Goal: Task Accomplishment & Management: Manage account settings

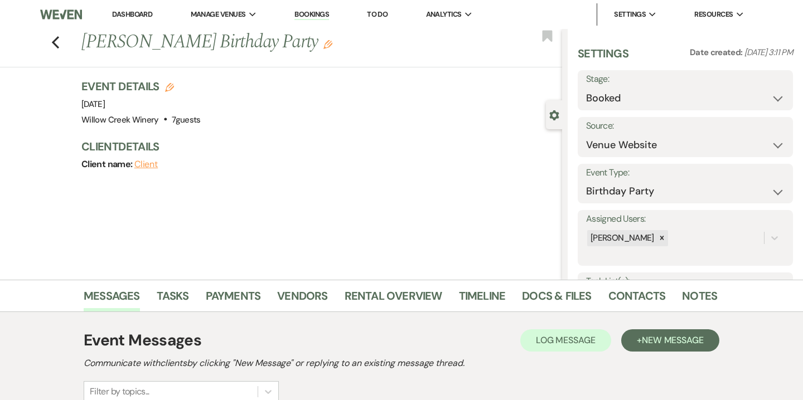
select select "5"
select select "4"
click at [132, 13] on link "Dashboard" at bounding box center [132, 13] width 40 height 9
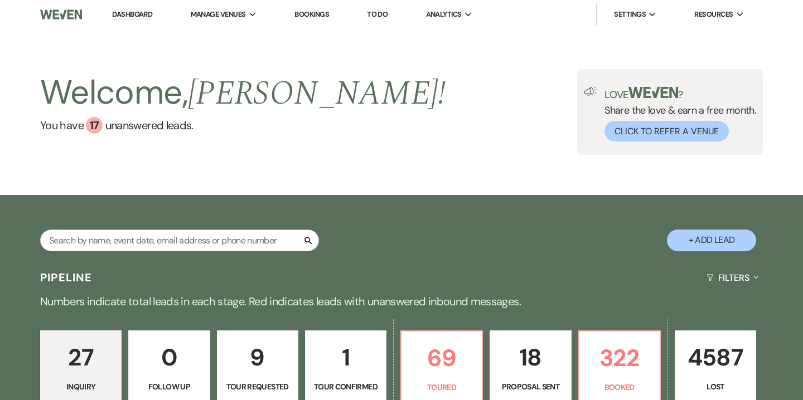
click at [318, 12] on link "Bookings" at bounding box center [311, 13] width 35 height 9
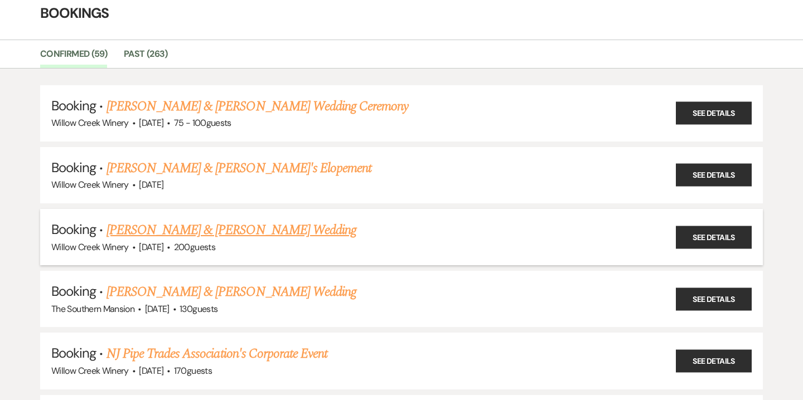
scroll to position [68, 0]
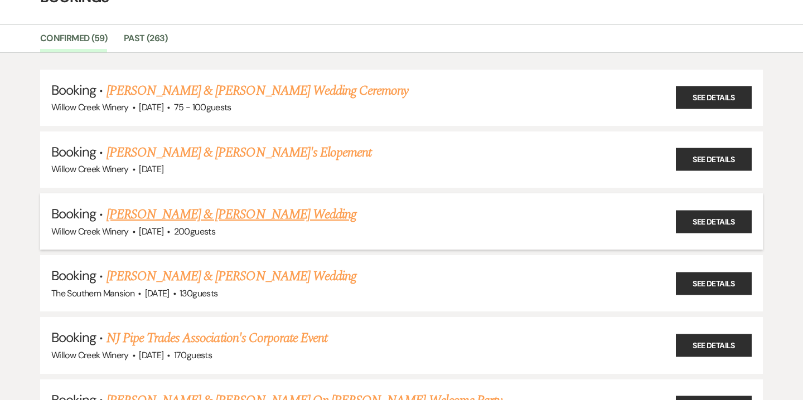
click at [263, 217] on link "[PERSON_NAME] & [PERSON_NAME] Wedding" at bounding box center [231, 215] width 250 height 20
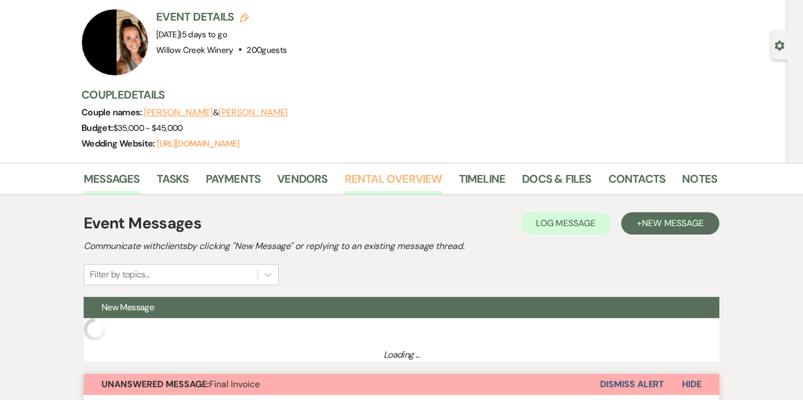
scroll to position [71, 0]
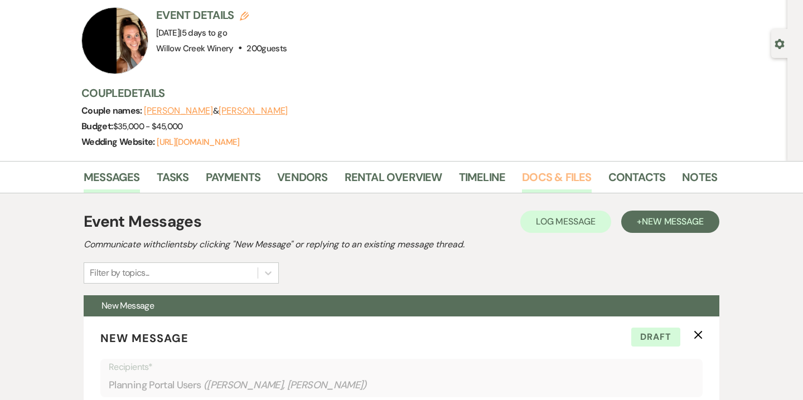
click at [569, 179] on link "Docs & Files" at bounding box center [556, 180] width 69 height 25
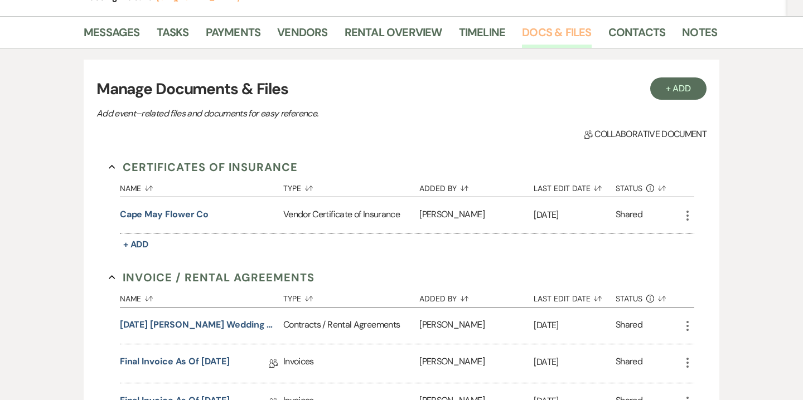
scroll to position [327, 0]
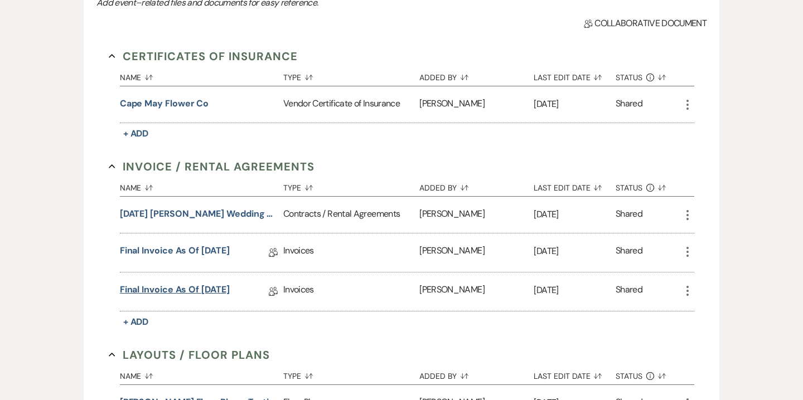
click at [185, 287] on link "Final Invoice as of [DATE]" at bounding box center [175, 291] width 110 height 17
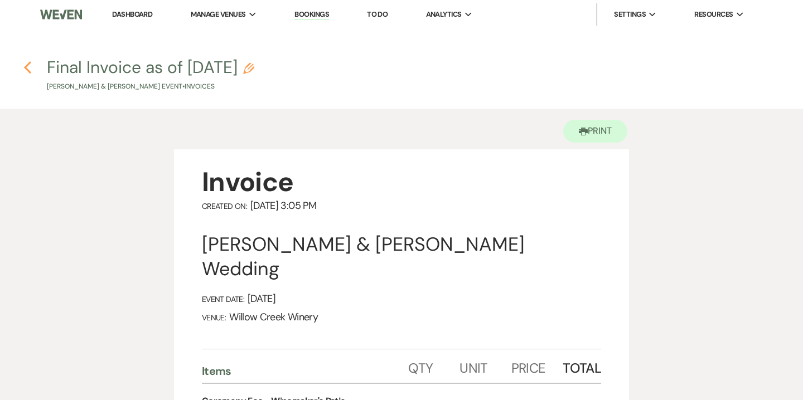
click at [24, 68] on icon "Previous" at bounding box center [27, 67] width 8 height 13
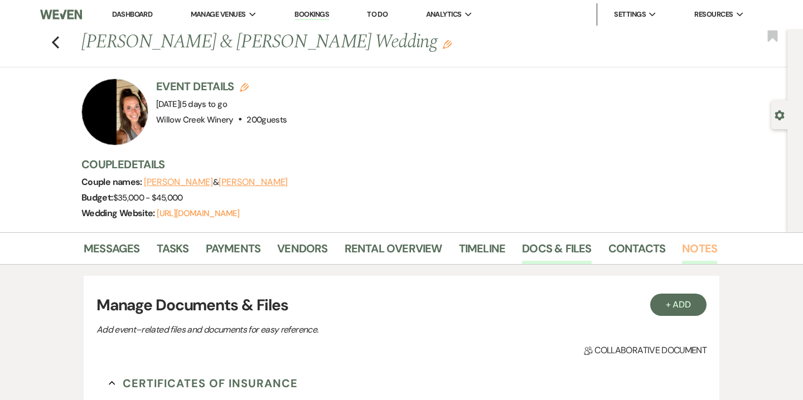
click at [699, 249] on link "Notes" at bounding box center [699, 252] width 35 height 25
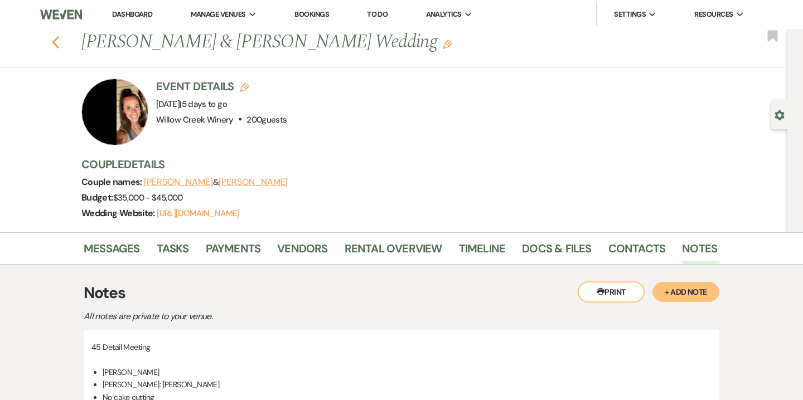
click at [56, 38] on use "button" at bounding box center [55, 42] width 7 height 12
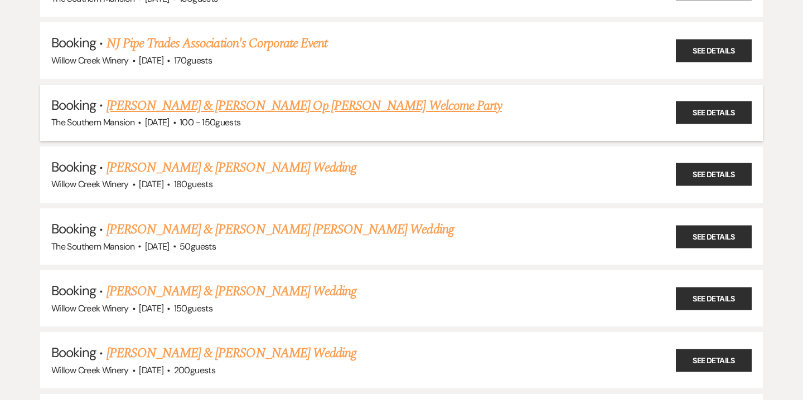
scroll to position [426, 0]
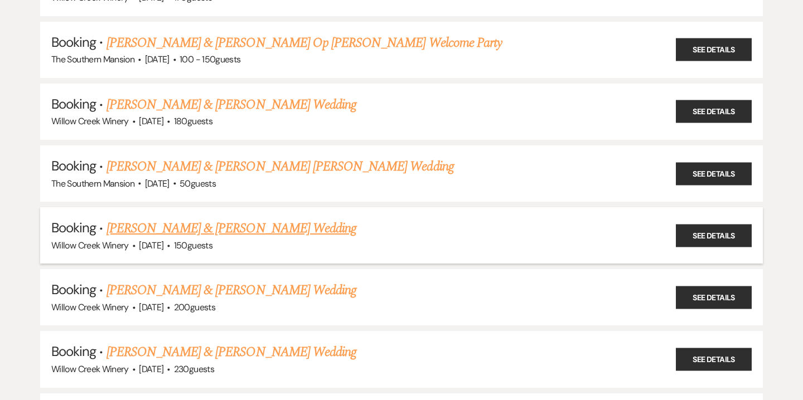
click at [159, 225] on link "[PERSON_NAME] & [PERSON_NAME] Wedding" at bounding box center [231, 229] width 250 height 20
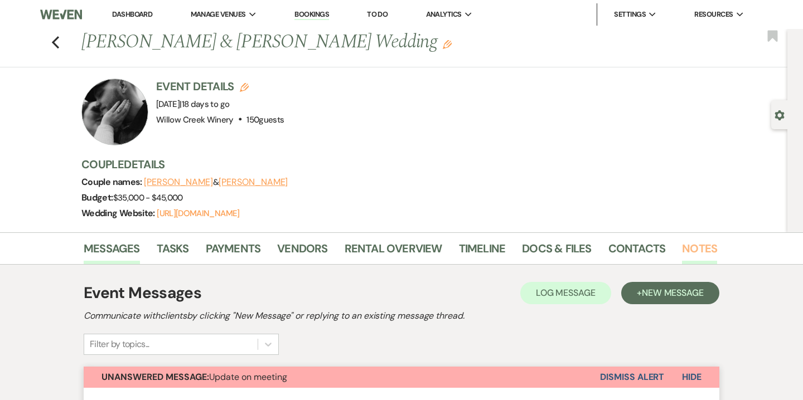
click at [693, 250] on link "Notes" at bounding box center [699, 252] width 35 height 25
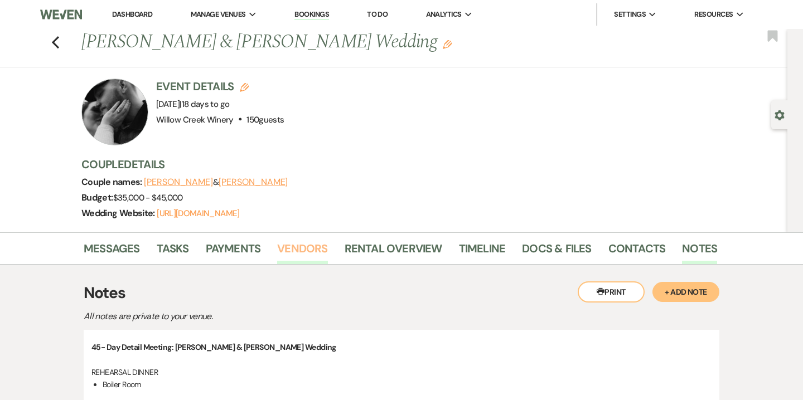
click at [307, 248] on link "Vendors" at bounding box center [302, 252] width 50 height 25
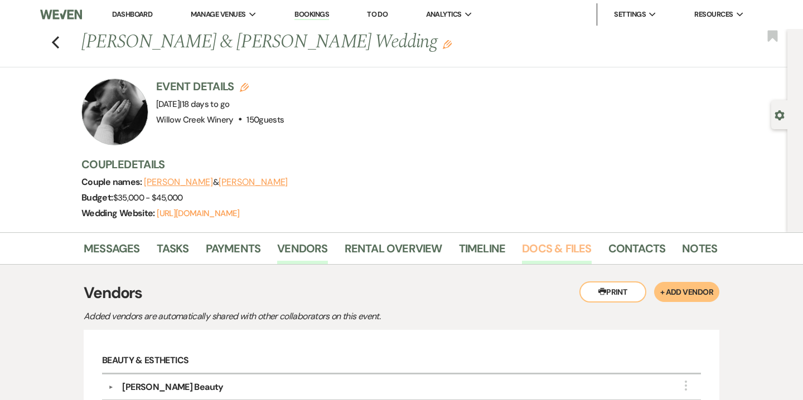
click at [560, 249] on link "Docs & Files" at bounding box center [556, 252] width 69 height 25
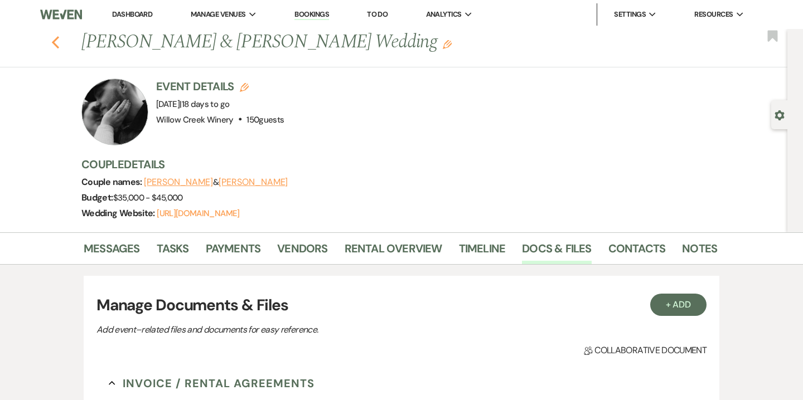
click at [54, 40] on icon "Previous" at bounding box center [55, 42] width 8 height 13
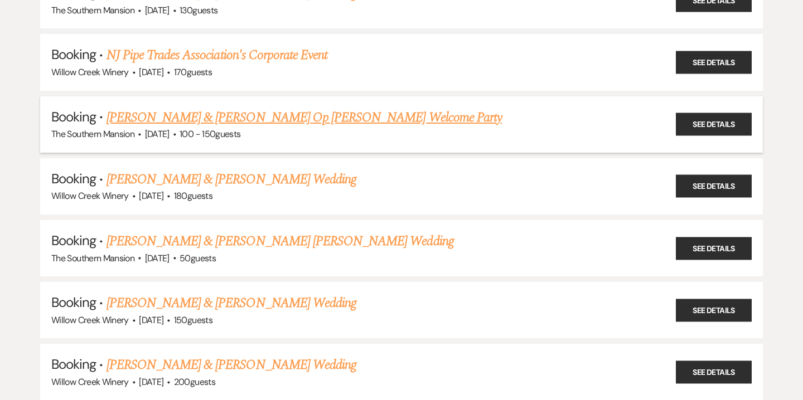
scroll to position [352, 0]
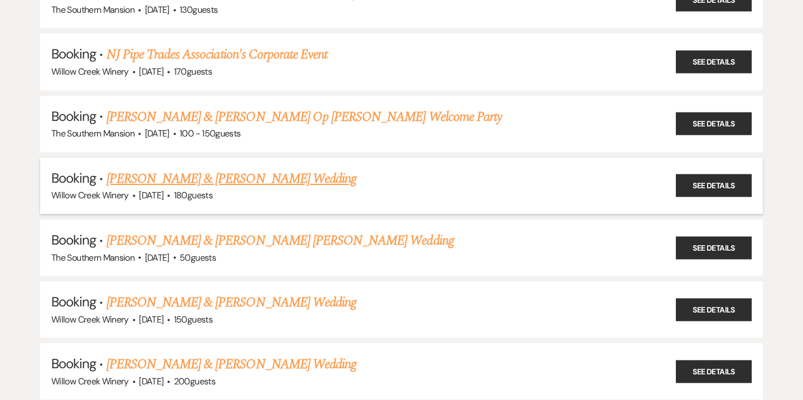
click at [124, 175] on link "[PERSON_NAME] & [PERSON_NAME] Wedding" at bounding box center [231, 179] width 250 height 20
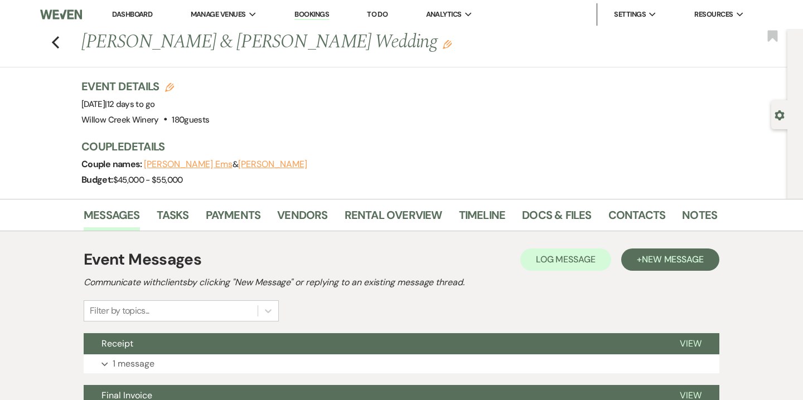
click at [676, 214] on li "Contacts" at bounding box center [645, 217] width 74 height 27
click at [687, 214] on link "Notes" at bounding box center [699, 218] width 35 height 25
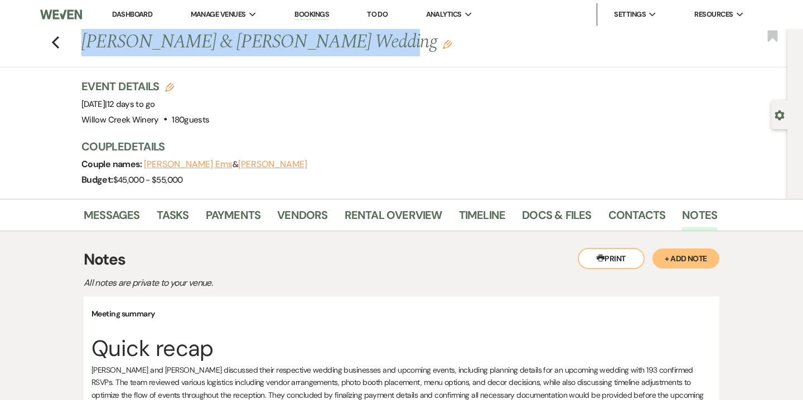
drag, startPoint x: 82, startPoint y: 41, endPoint x: 350, endPoint y: 47, distance: 268.3
click at [350, 47] on h1 "[PERSON_NAME] & [PERSON_NAME] Wedding Edit" at bounding box center [331, 42] width 500 height 27
copy h1 "[PERSON_NAME] & [PERSON_NAME] Wedding"
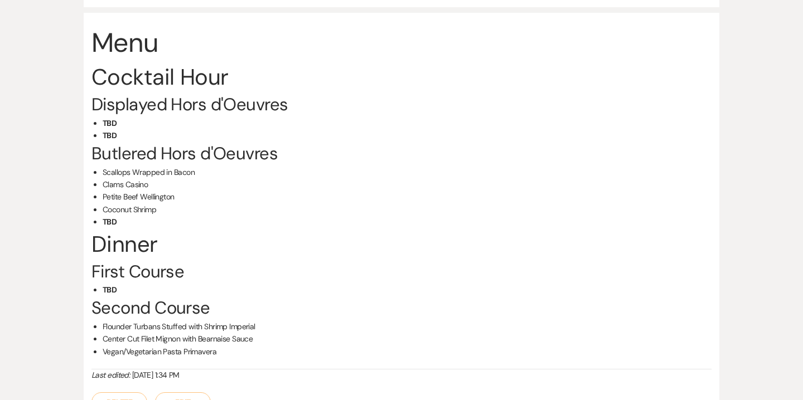
scroll to position [3295, 0]
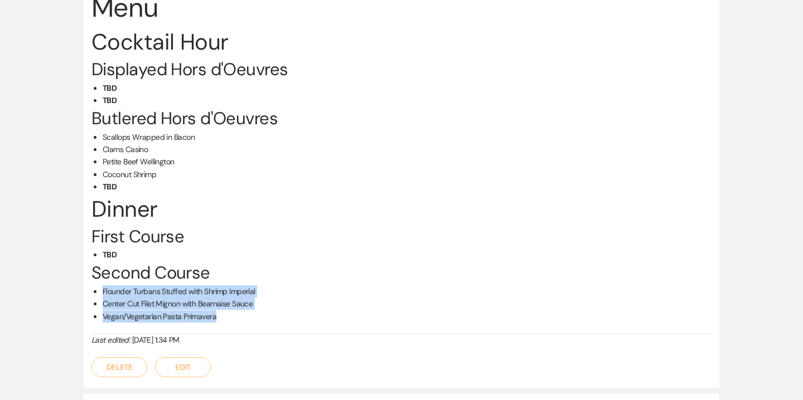
drag, startPoint x: 101, startPoint y: 215, endPoint x: 249, endPoint y: 253, distance: 153.0
click at [249, 253] on div "Menu Cocktail Hour Displayed Hors d'Oeuvres [PERSON_NAME] Butlered Hors d'Oeuvr…" at bounding box center [401, 162] width 620 height 346
copy ul "Flounder Turbans Stuffed with Shrimp Imperial Center Cut Filet Mignon with Bear…"
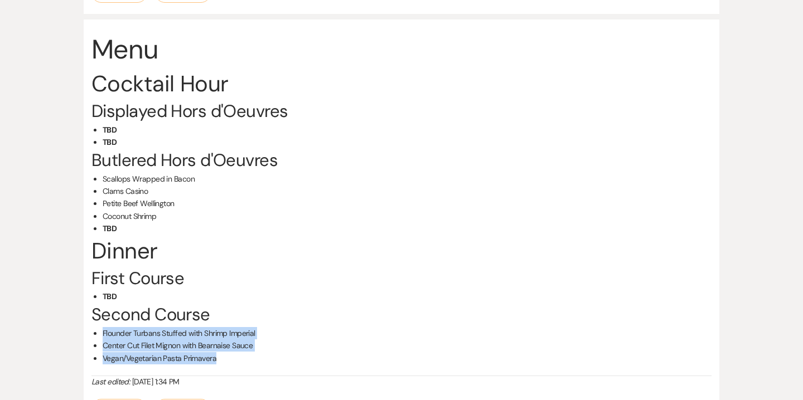
scroll to position [3252, 0]
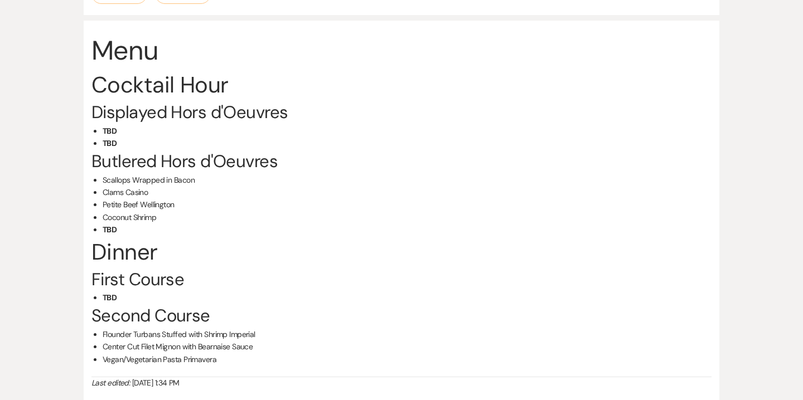
click at [251, 304] on h3 "Second Course" at bounding box center [401, 316] width 620 height 24
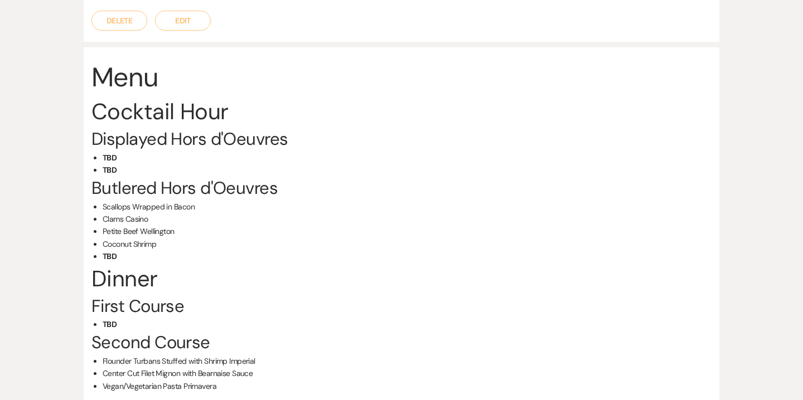
scroll to position [3224, 0]
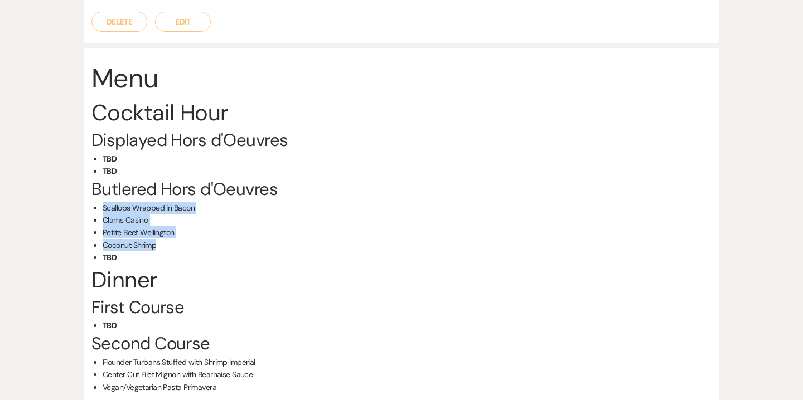
drag, startPoint x: 104, startPoint y: 133, endPoint x: 163, endPoint y: 169, distance: 69.5
click at [163, 202] on ul "Scallops Wrapped in Bacon Clams Casino Petite Beef Wellington Coconut Shrimp TBD" at bounding box center [407, 233] width 609 height 62
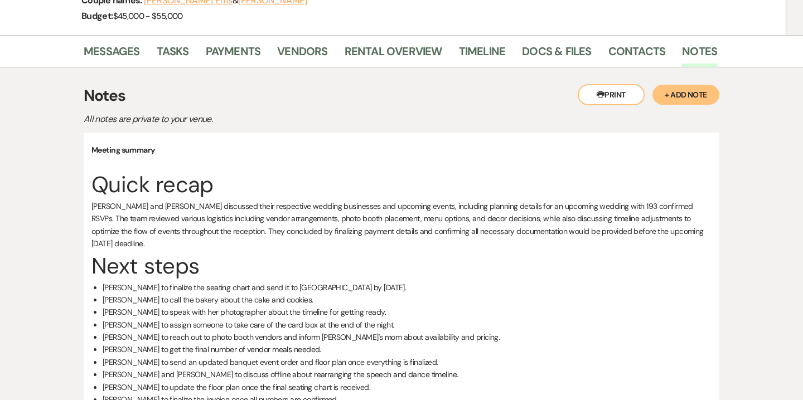
scroll to position [0, 0]
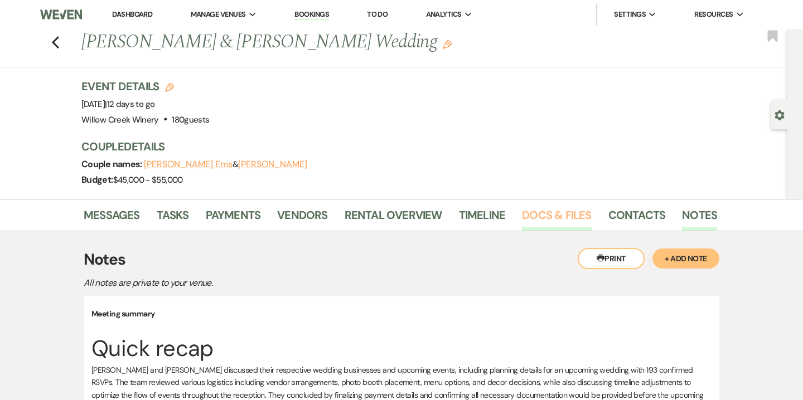
click at [545, 218] on link "Docs & Files" at bounding box center [556, 218] width 69 height 25
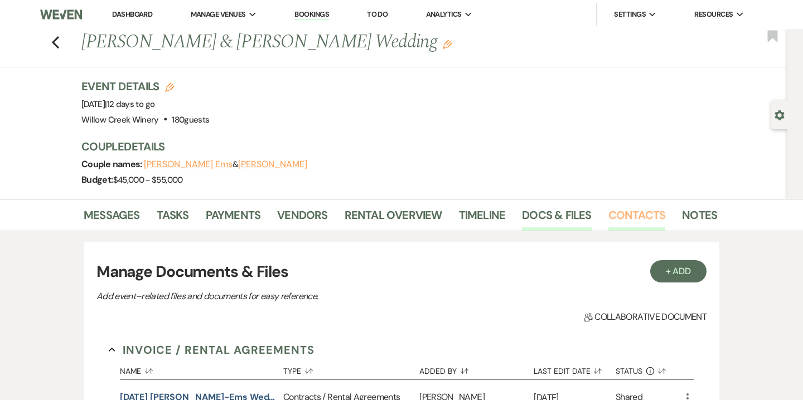
click at [625, 214] on link "Contacts" at bounding box center [636, 218] width 57 height 25
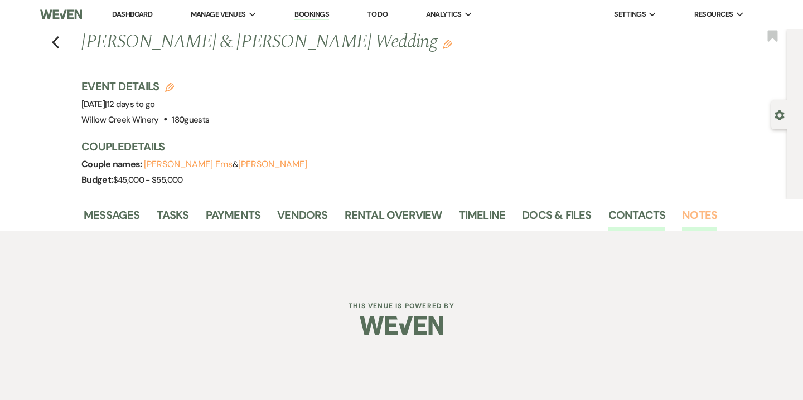
click at [696, 215] on link "Notes" at bounding box center [699, 218] width 35 height 25
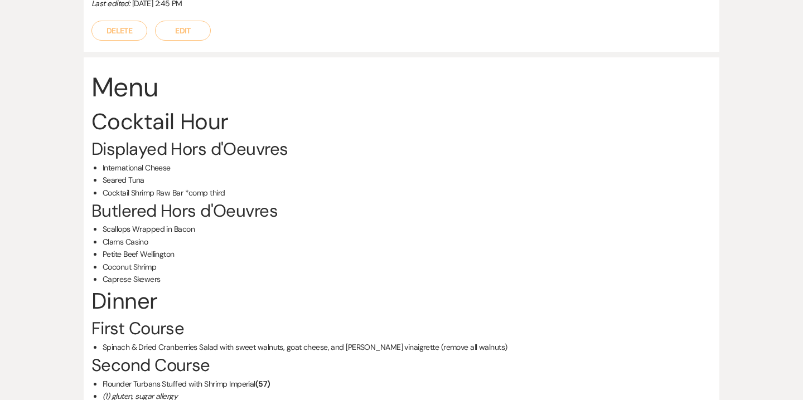
scroll to position [1184, 0]
drag, startPoint x: 184, startPoint y: 142, endPoint x: 104, endPoint y: 117, distance: 84.3
click at [104, 161] on ul "International Cheese Seared Tuna Cocktail Shrimp Raw Bar *comp third" at bounding box center [407, 179] width 609 height 37
copy ul "nternational Cheese Seared Tuna Cocktail Shrimp Raw Bar"
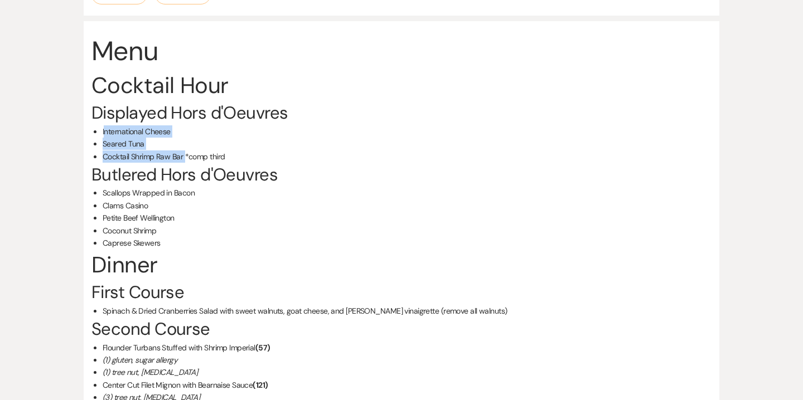
scroll to position [1222, 0]
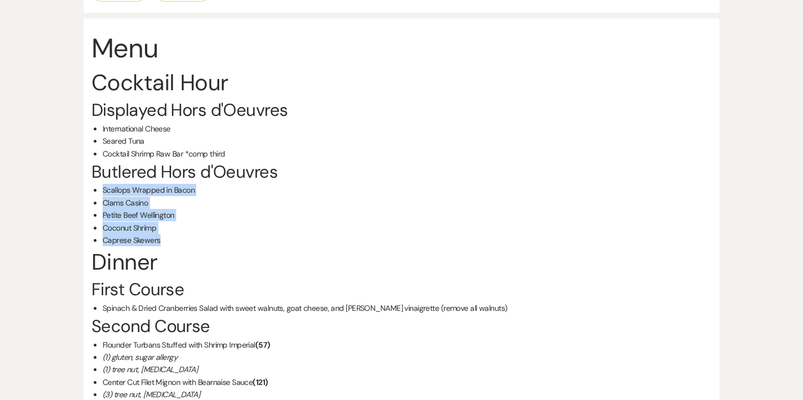
drag, startPoint x: 163, startPoint y: 188, endPoint x: 101, endPoint y: 143, distance: 76.9
click at [101, 143] on div "Menu Cocktail Hour Displayed Hors d'Oeuvres International Cheese Seared Tuna Co…" at bounding box center [401, 302] width 620 height 545
copy ul "Scallops Wrapped in Bacon Clams Casino Petite Beef Wellington Coconut Shrimp Ca…"
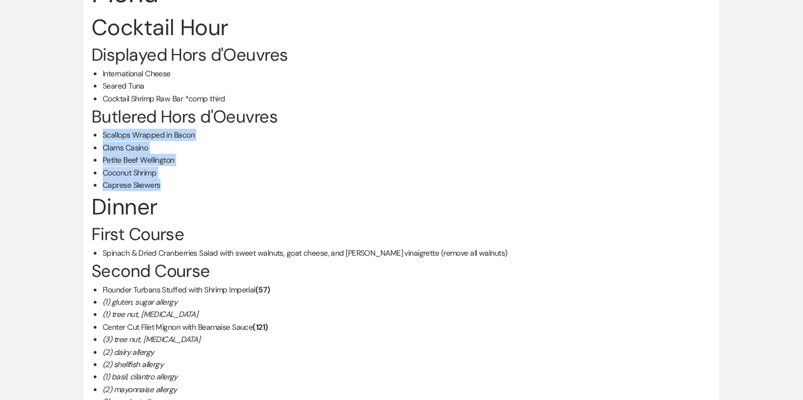
scroll to position [1279, 0]
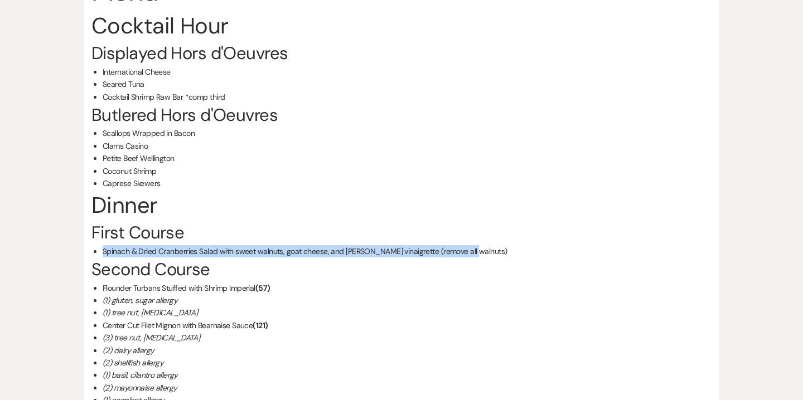
drag, startPoint x: 103, startPoint y: 199, endPoint x: 480, endPoint y: 203, distance: 377.0
click at [480, 245] on li "Spinach & Dried Cranberries Salad with sweet walnuts, goat cheese, and [PERSON_…" at bounding box center [407, 251] width 609 height 12
copy li "Spinach & Dried Cranberries Salad with sweet walnuts, goat cheese, and [PERSON_…"
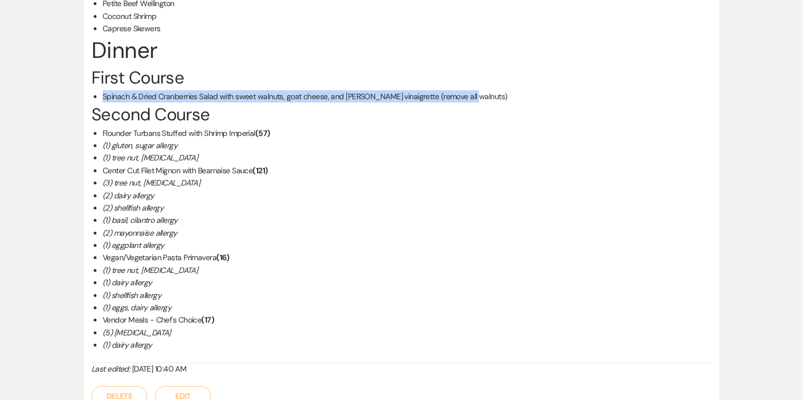
scroll to position [1435, 0]
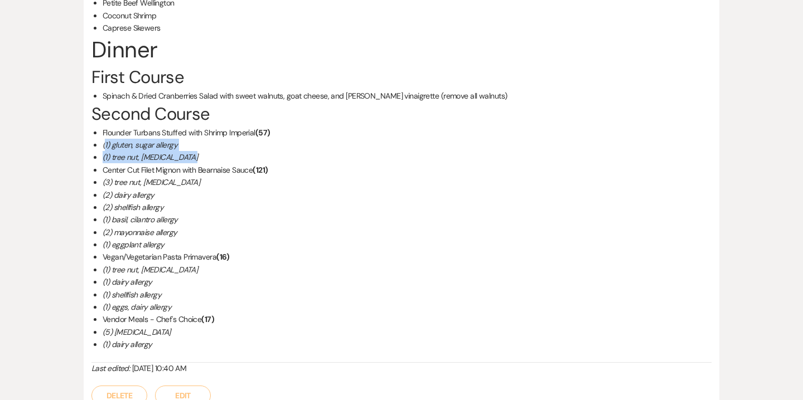
drag, startPoint x: 104, startPoint y: 95, endPoint x: 191, endPoint y: 110, distance: 88.8
click at [191, 127] on ul "Flounder Turbans Stuffed with Shrimp Imperial (57) (1) gluten, sugar allergy (1…" at bounding box center [407, 239] width 609 height 225
click at [191, 151] on li "(1) tree nut, [MEDICAL_DATA]" at bounding box center [407, 157] width 609 height 12
drag, startPoint x: 104, startPoint y: 107, endPoint x: 226, endPoint y: 106, distance: 122.7
click at [226, 151] on li "(1) tree nut, [MEDICAL_DATA]" at bounding box center [407, 157] width 609 height 12
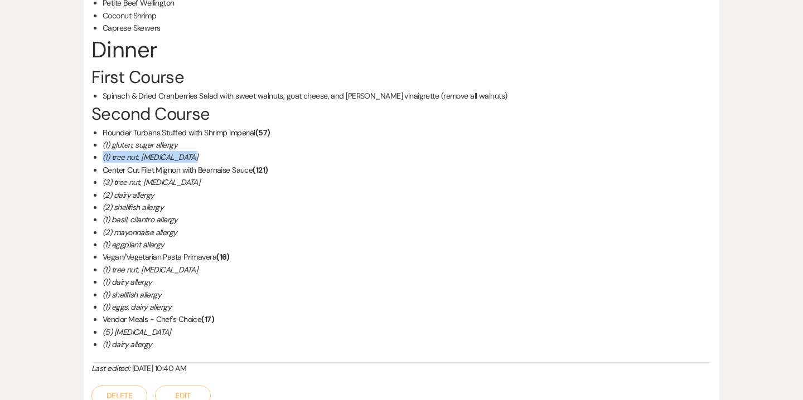
drag, startPoint x: 191, startPoint y: 109, endPoint x: 101, endPoint y: 112, distance: 89.8
click at [101, 112] on div "Menu Cocktail Hour Displayed Hors d'Oeuvres International Cheese Seared Tuna Co…" at bounding box center [401, 89] width 620 height 545
copy em "(1) tree nut, [MEDICAL_DATA]"
drag, startPoint x: 192, startPoint y: 134, endPoint x: 100, endPoint y: 133, distance: 92.0
click at [100, 133] on div "Menu Cocktail Hour Displayed Hors d'Oeuvres International Cheese Seared Tuna Co…" at bounding box center [401, 89] width 620 height 545
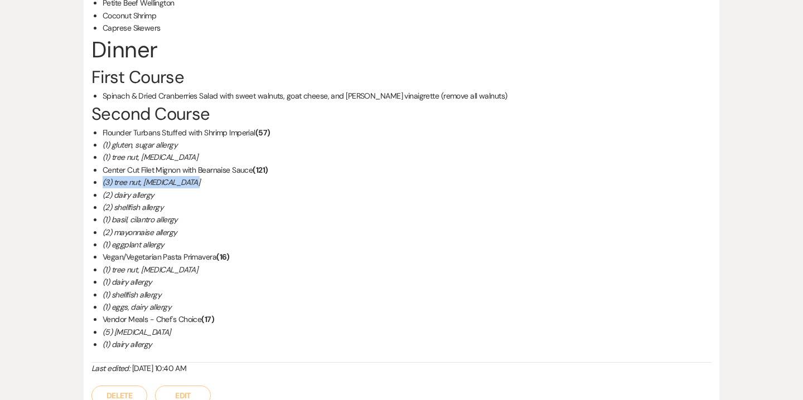
copy em "(3) tree nut, [MEDICAL_DATA]"
click at [156, 189] on li "(2) dairy allergy" at bounding box center [407, 195] width 609 height 12
drag, startPoint x: 156, startPoint y: 143, endPoint x: 94, endPoint y: 143, distance: 62.5
click at [94, 143] on div "Menu Cocktail Hour Displayed Hors d'Oeuvres International Cheese Seared Tuna Co…" at bounding box center [401, 89] width 620 height 545
copy em "(2) dairy allergy"
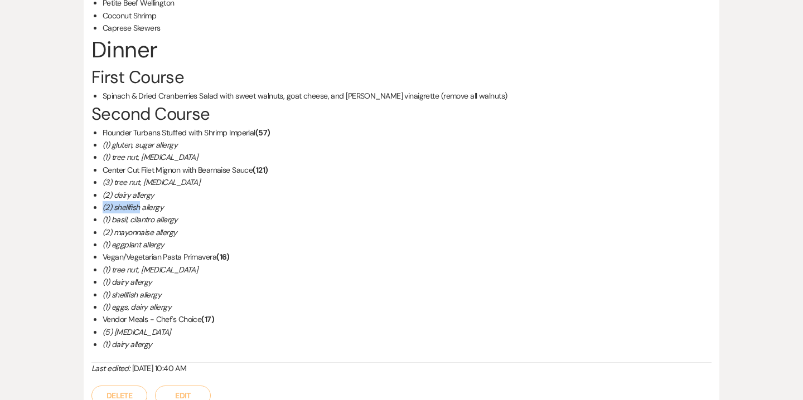
drag, startPoint x: 141, startPoint y: 160, endPoint x: 104, endPoint y: 160, distance: 36.8
click at [104, 202] on em "(2) shellfish allergy" at bounding box center [133, 207] width 61 height 10
copy em "(2) shellfish"
drag, startPoint x: 155, startPoint y: 171, endPoint x: 103, endPoint y: 170, distance: 51.9
click at [103, 215] on em "(1) basil, cilantro allergy" at bounding box center [140, 220] width 75 height 10
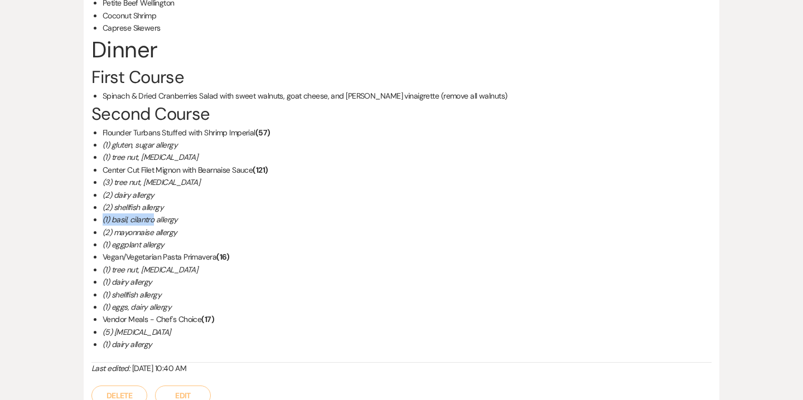
copy em "(1) basil, cilantro"
drag, startPoint x: 103, startPoint y: 183, endPoint x: 154, endPoint y: 183, distance: 51.3
click at [154, 227] on em "(2) mayonnaise allergy" at bounding box center [140, 232] width 75 height 10
drag, startPoint x: 102, startPoint y: 196, endPoint x: 141, endPoint y: 196, distance: 39.0
click at [141, 196] on div "Menu Cocktail Hour Displayed Hors d'Oeuvres International Cheese Seared Tuna Co…" at bounding box center [401, 89] width 620 height 545
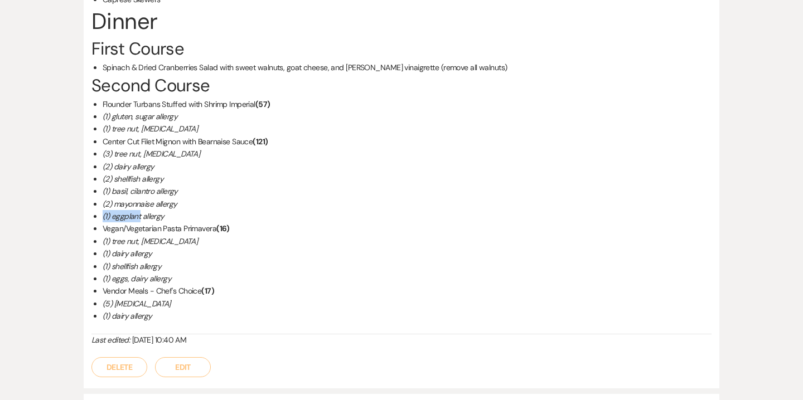
scroll to position [1471, 0]
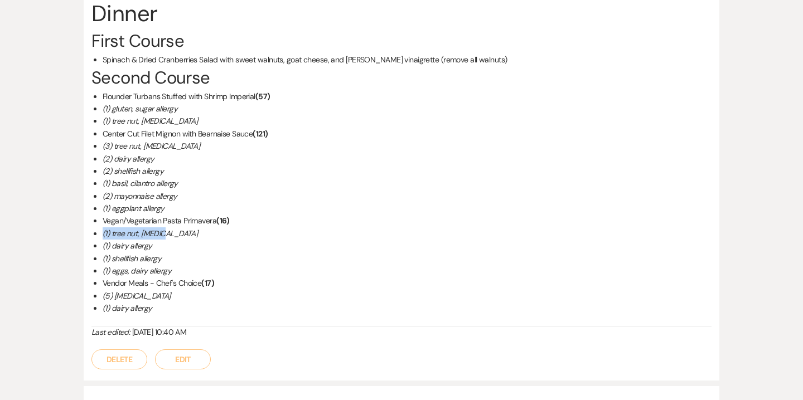
drag, startPoint x: 102, startPoint y: 182, endPoint x: 165, endPoint y: 182, distance: 63.0
click at [165, 229] on em "(1) tree nut, [MEDICAL_DATA]" at bounding box center [150, 234] width 95 height 10
drag, startPoint x: 100, startPoint y: 197, endPoint x: 130, endPoint y: 197, distance: 29.6
click at [130, 197] on div "Menu Cocktail Hour Displayed Hors d'Oeuvres International Cheese Seared Tuna Co…" at bounding box center [401, 53] width 620 height 545
drag, startPoint x: 103, startPoint y: 209, endPoint x: 138, endPoint y: 209, distance: 35.1
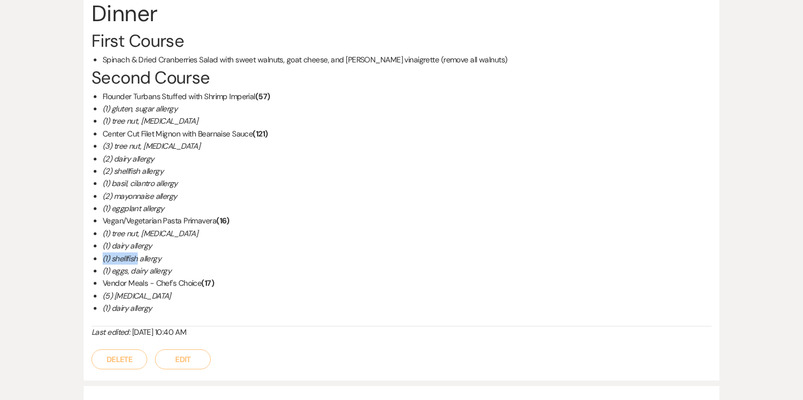
click at [138, 254] on em "(1) shellfish allergy" at bounding box center [132, 259] width 59 height 10
drag, startPoint x: 102, startPoint y: 219, endPoint x: 148, endPoint y: 219, distance: 45.7
click at [148, 219] on div "Menu Cocktail Hour Displayed Hors d'Oeuvres International Cheese Seared Tuna Co…" at bounding box center [401, 53] width 620 height 545
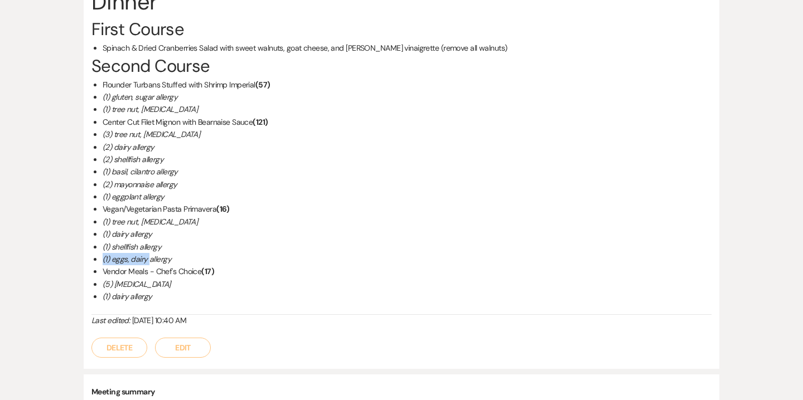
scroll to position [1492, 0]
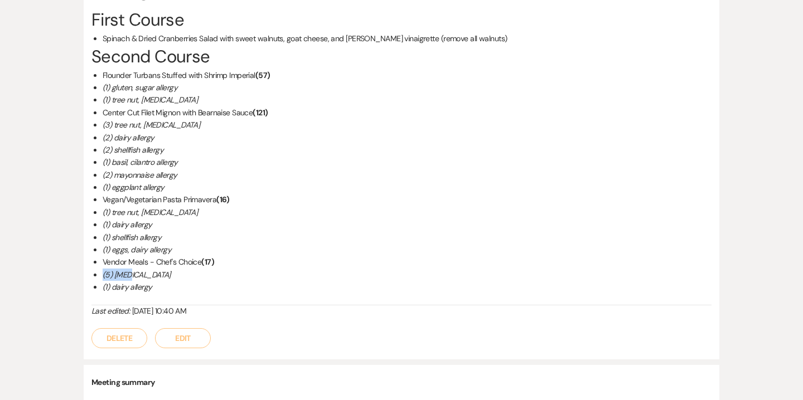
drag, startPoint x: 103, startPoint y: 227, endPoint x: 125, endPoint y: 225, distance: 22.4
click at [125, 270] on em "(5) [MEDICAL_DATA]" at bounding box center [137, 275] width 68 height 10
drag, startPoint x: 103, startPoint y: 236, endPoint x: 129, endPoint y: 235, distance: 25.7
click at [129, 282] on em "(1) dairy allergy" at bounding box center [127, 287] width 49 height 10
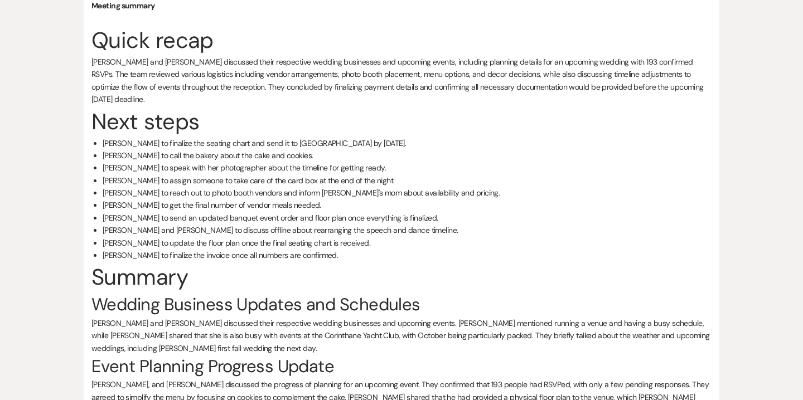
scroll to position [0, 0]
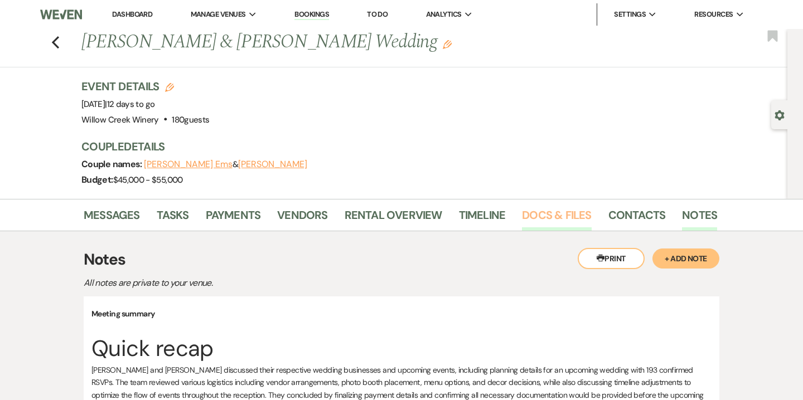
click at [563, 220] on link "Docs & Files" at bounding box center [556, 218] width 69 height 25
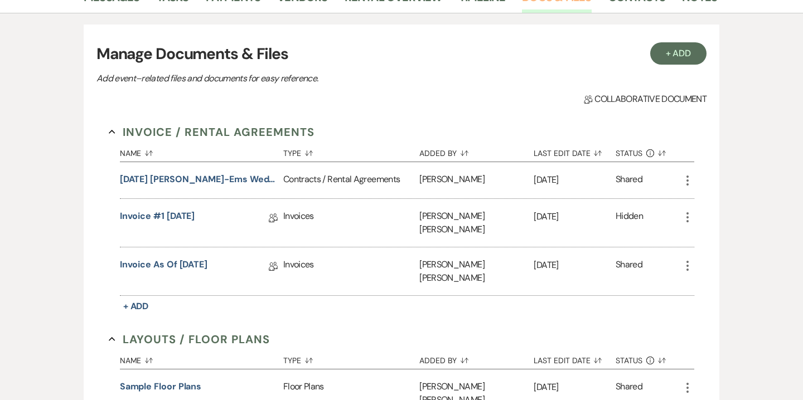
scroll to position [220, 0]
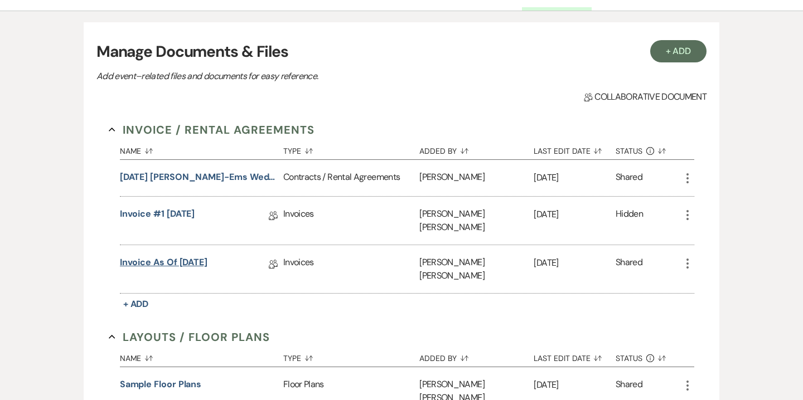
click at [200, 256] on link "Invoice as of [DATE]" at bounding box center [164, 264] width 88 height 17
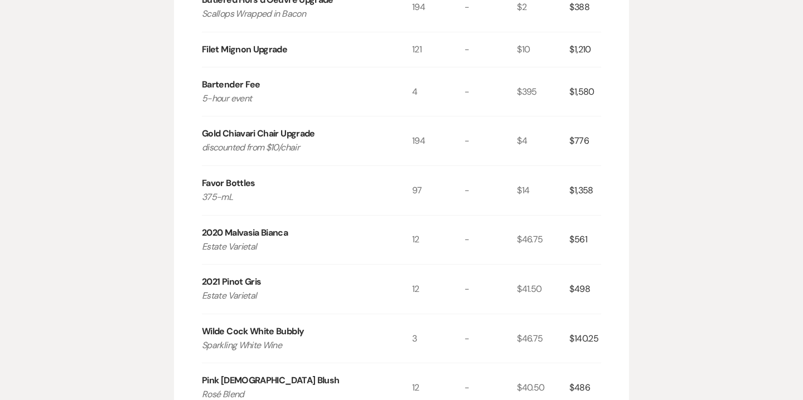
scroll to position [797, 0]
click at [287, 226] on div "2020 Malvasia Bianca" at bounding box center [245, 232] width 86 height 13
drag, startPoint x: 290, startPoint y: 207, endPoint x: 193, endPoint y: 208, distance: 96.5
click at [193, 208] on div "Invoice Created On: [DATE] 10:40 AM [PERSON_NAME] & [PERSON_NAME] Wedding Event…" at bounding box center [401, 85] width 455 height 1466
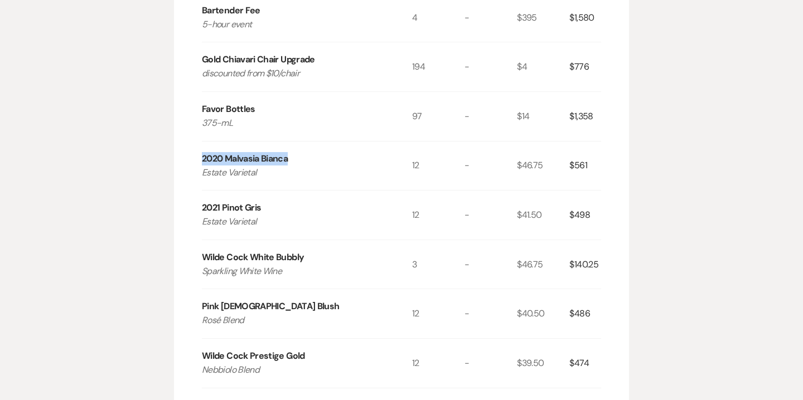
scroll to position [875, 0]
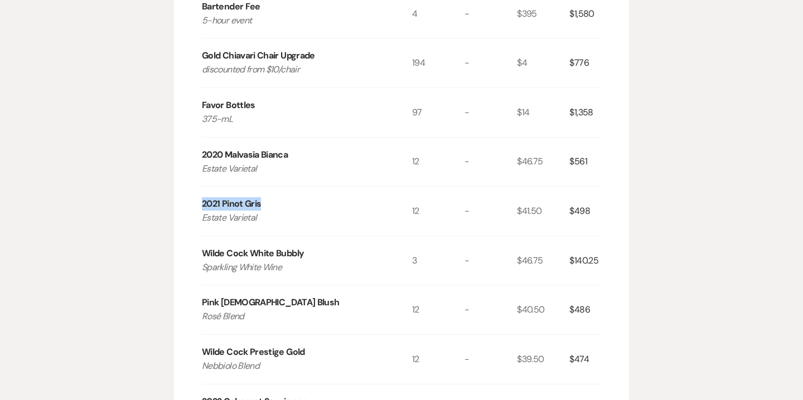
drag, startPoint x: 263, startPoint y: 180, endPoint x: 200, endPoint y: 180, distance: 63.0
click at [200, 180] on div "Invoice Created On: [DATE] 10:40 AM [PERSON_NAME] & [PERSON_NAME] Wedding Event…" at bounding box center [401, 8] width 455 height 1466
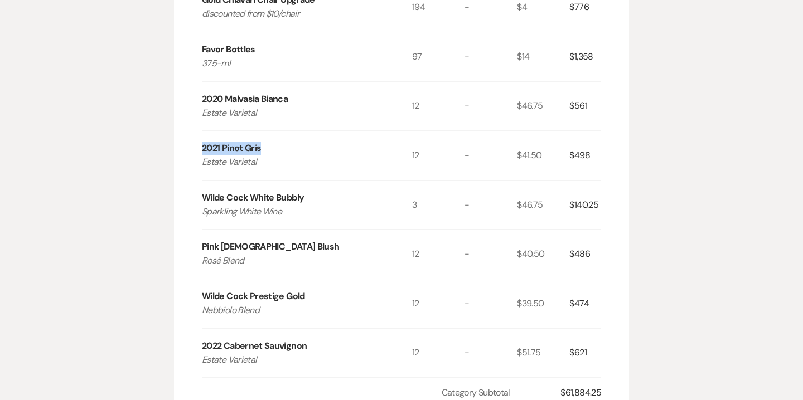
scroll to position [931, 0]
drag, startPoint x: 202, startPoint y: 170, endPoint x: 311, endPoint y: 170, distance: 109.3
click at [311, 180] on div "Wilde Cock White Bubbly Sparkling White Wine" at bounding box center [307, 204] width 210 height 49
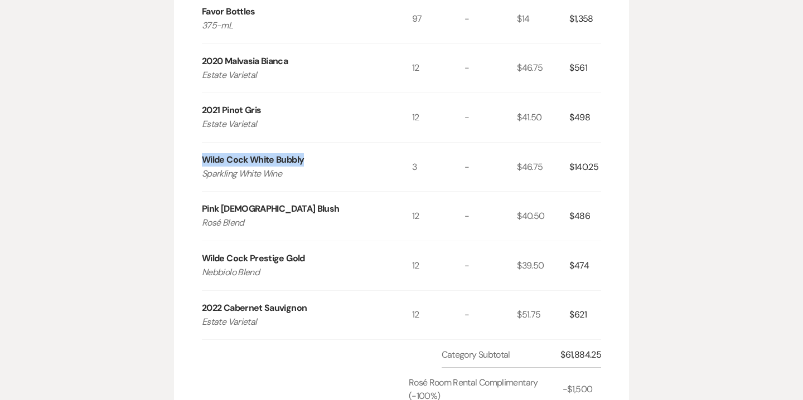
scroll to position [973, 0]
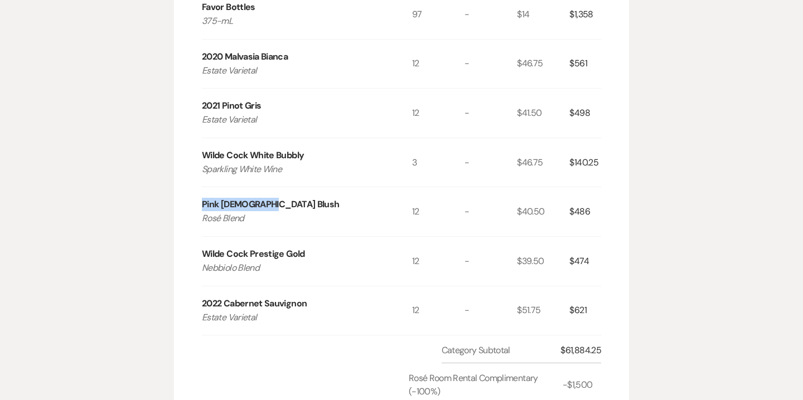
drag, startPoint x: 201, startPoint y: 179, endPoint x: 282, endPoint y: 178, distance: 80.3
click at [282, 187] on div "Pink [DEMOGRAPHIC_DATA] Blush Rosé Blend" at bounding box center [307, 211] width 210 height 49
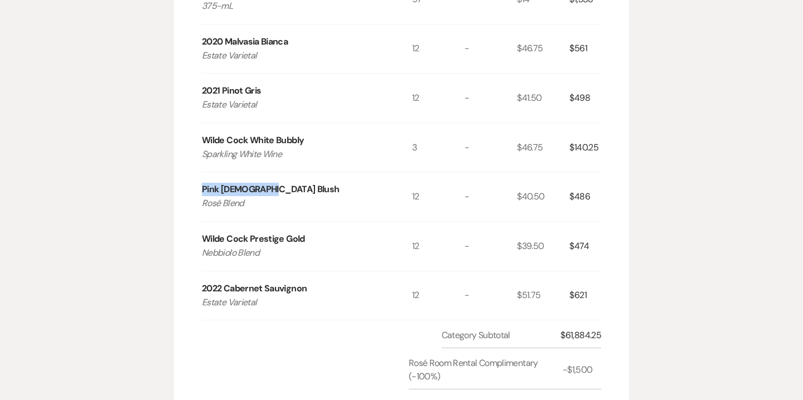
scroll to position [990, 0]
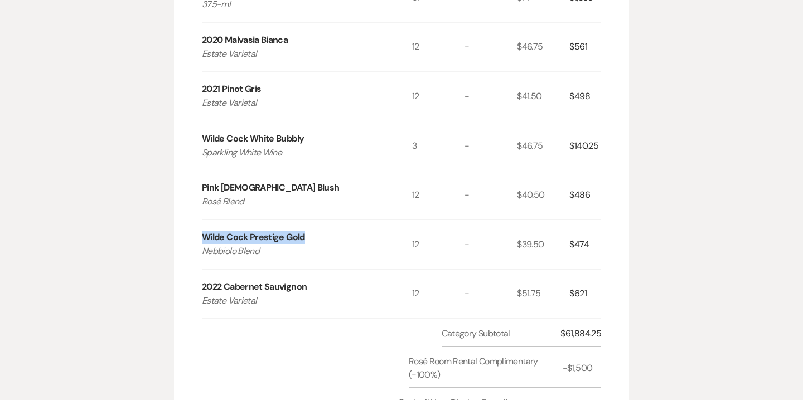
drag, startPoint x: 203, startPoint y: 212, endPoint x: 313, endPoint y: 212, distance: 110.4
click at [313, 220] on div "Wilde Cock Prestige Gold Nebbiolo Blend" at bounding box center [307, 244] width 210 height 49
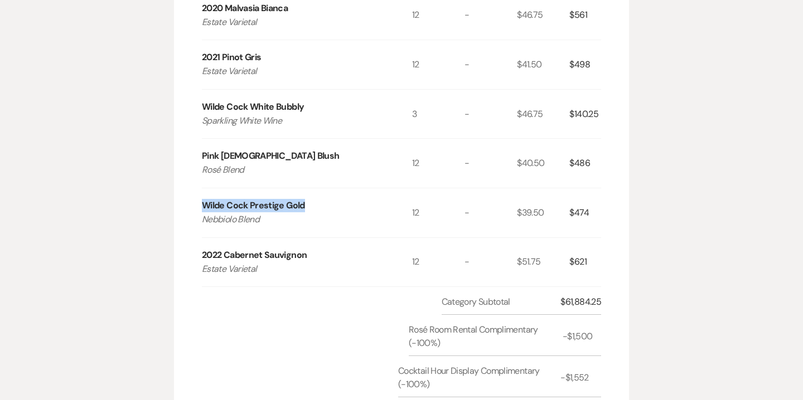
scroll to position [1025, 0]
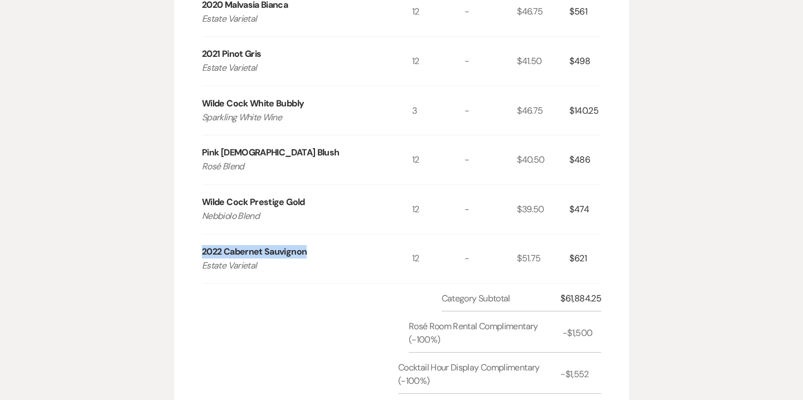
drag, startPoint x: 201, startPoint y: 225, endPoint x: 309, endPoint y: 224, distance: 107.6
click at [309, 235] on div "2022 Cabernet Sauvignon Estate Varietal" at bounding box center [307, 259] width 210 height 49
drag, startPoint x: 201, startPoint y: 226, endPoint x: 326, endPoint y: 231, distance: 125.6
